Goal: Find specific page/section: Find specific page/section

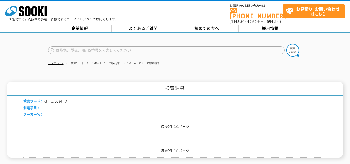
click at [75, 47] on input "text" at bounding box center [166, 50] width 236 height 8
paste input "KT-240167-A"
type input "KT-240167-A"
click at [290, 47] on img at bounding box center [292, 50] width 13 height 13
